Goal: Transaction & Acquisition: Download file/media

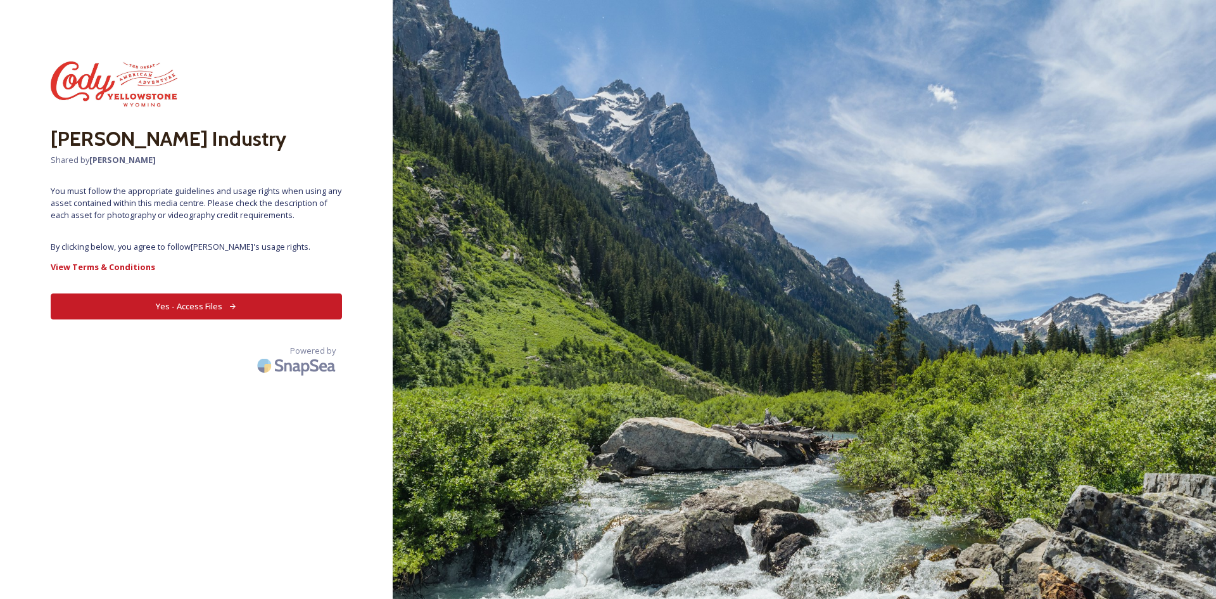
click at [209, 311] on button "Yes - Access Files" at bounding box center [196, 306] width 291 height 26
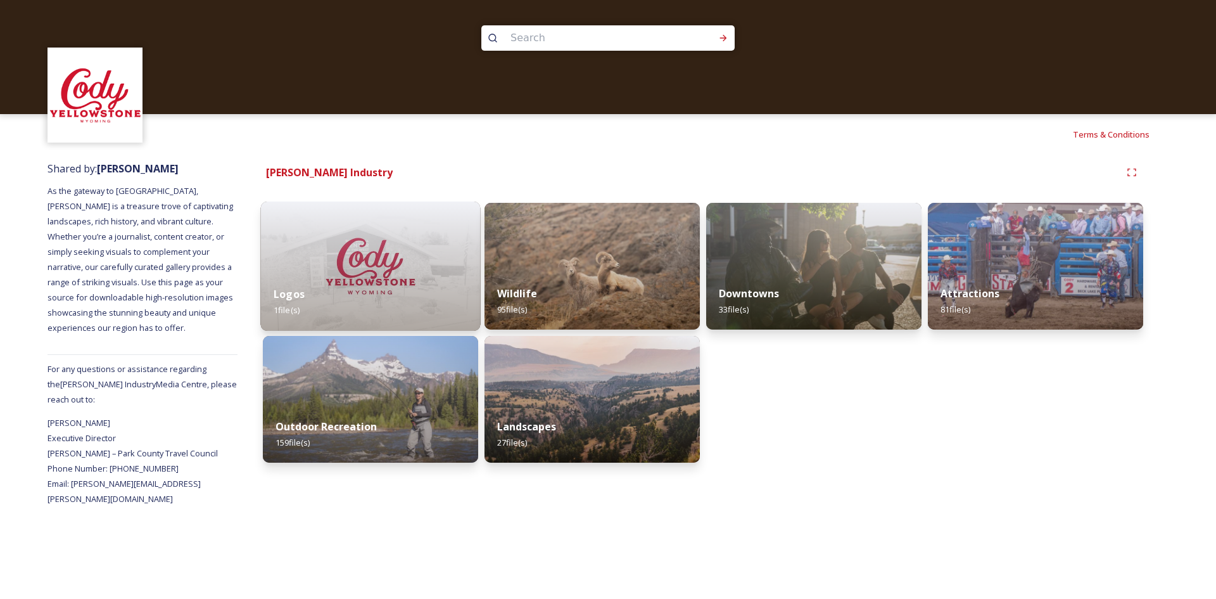
click at [400, 292] on div "Logos 1 file(s)" at bounding box center [371, 302] width 220 height 58
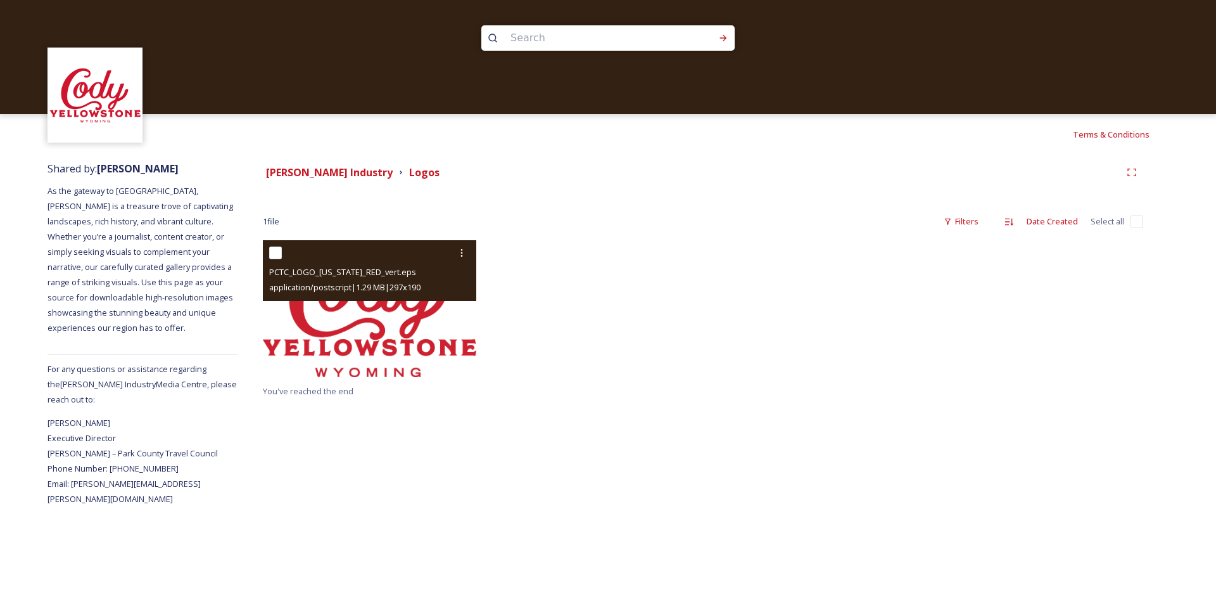
click at [405, 334] on img at bounding box center [369, 308] width 213 height 137
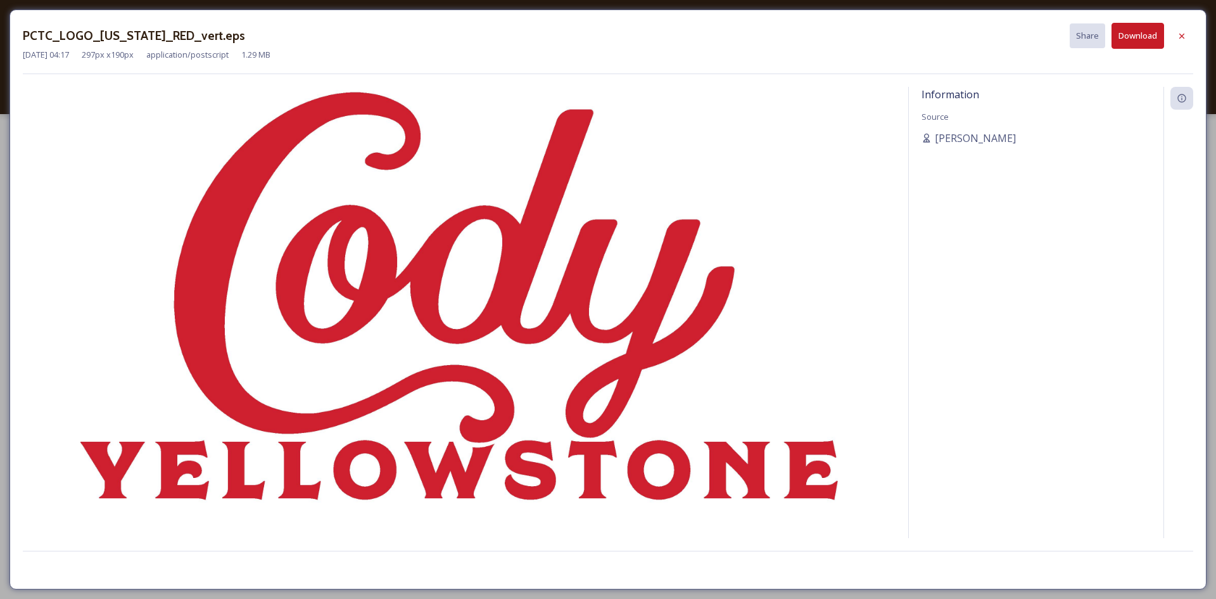
click at [1150, 37] on button "Download" at bounding box center [1138, 36] width 53 height 26
click at [1183, 31] on icon at bounding box center [1182, 36] width 10 height 10
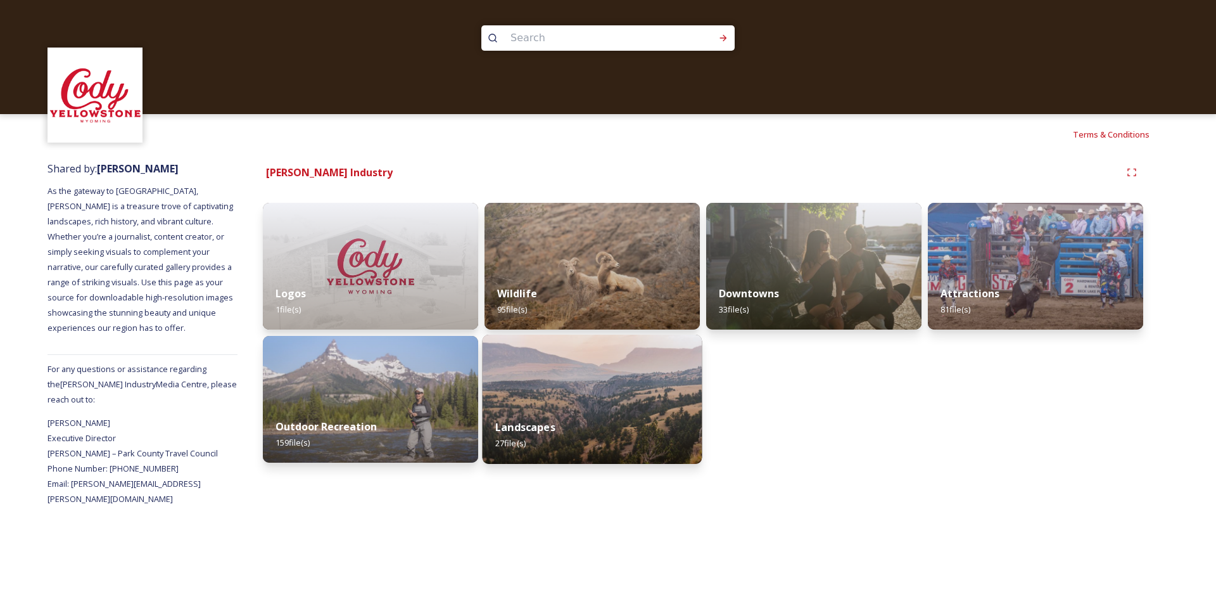
click at [618, 442] on div "Landscapes 27 file(s)" at bounding box center [593, 435] width 220 height 58
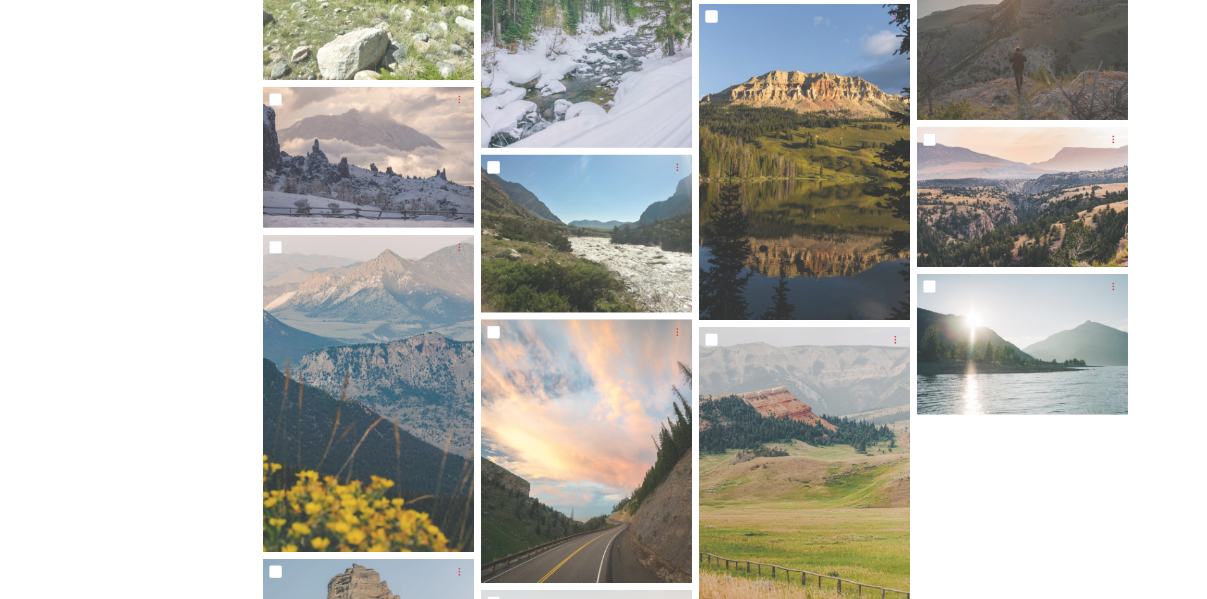
scroll to position [950, 0]
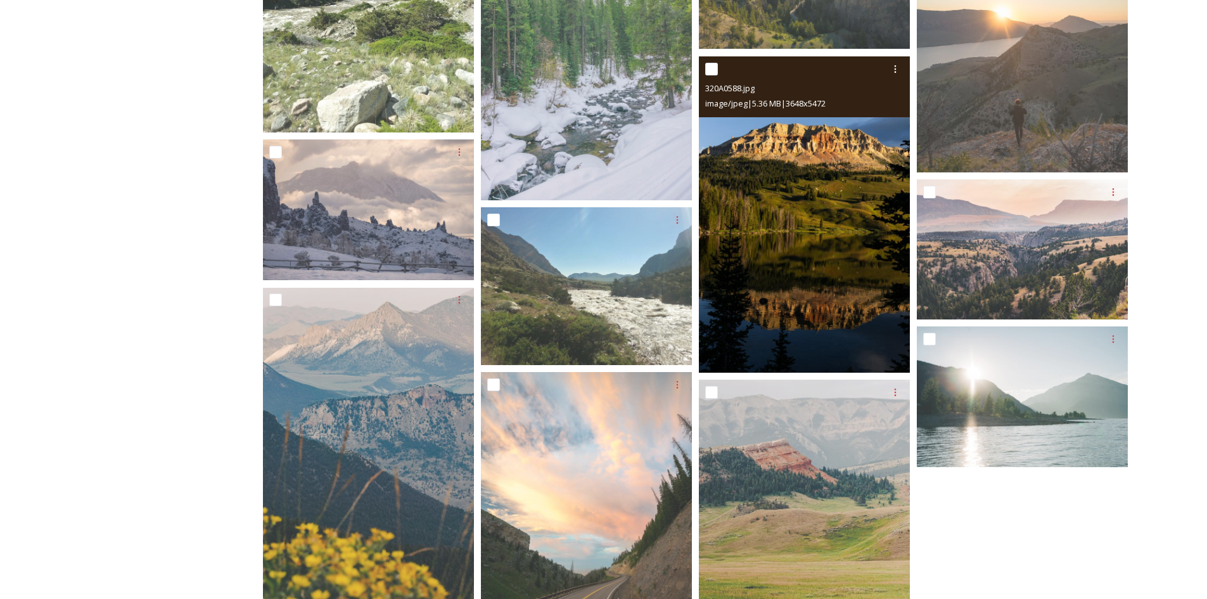
click at [856, 243] on img at bounding box center [804, 214] width 211 height 317
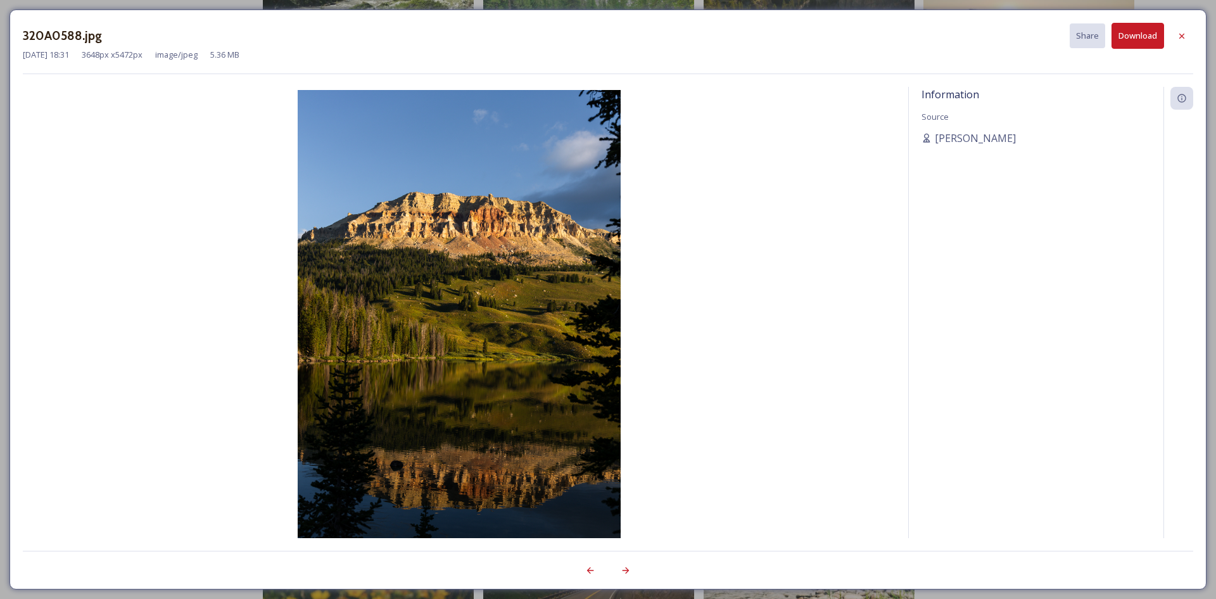
click at [1128, 32] on button "Download" at bounding box center [1138, 36] width 53 height 26
click at [1177, 37] on icon at bounding box center [1182, 36] width 10 height 10
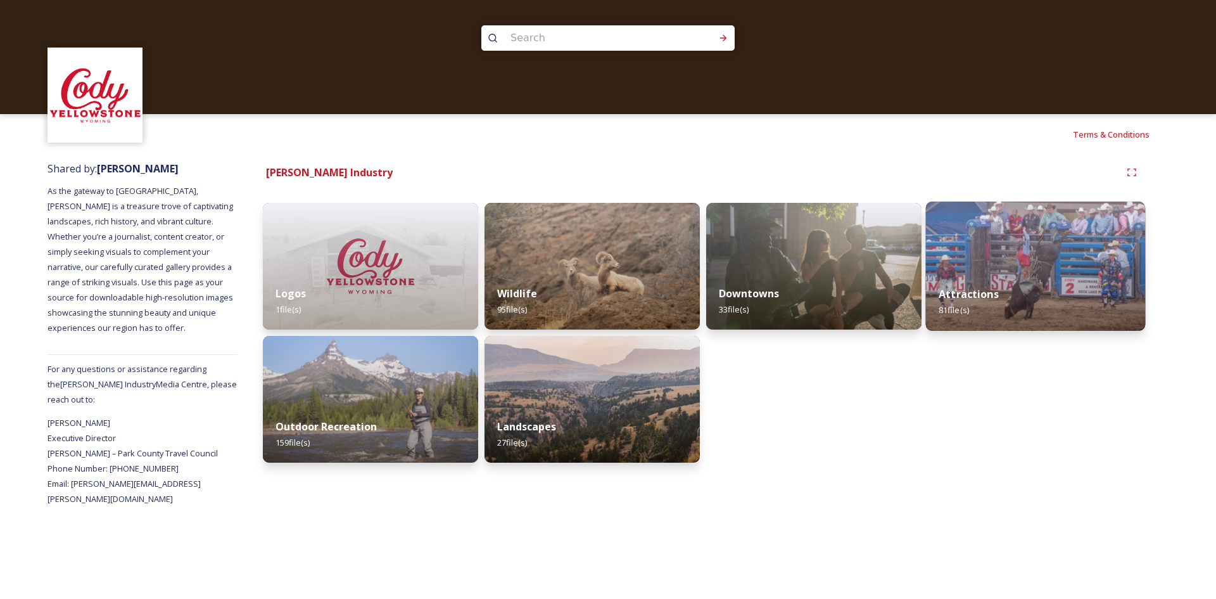
click at [979, 297] on strong "Attractions" at bounding box center [969, 294] width 60 height 14
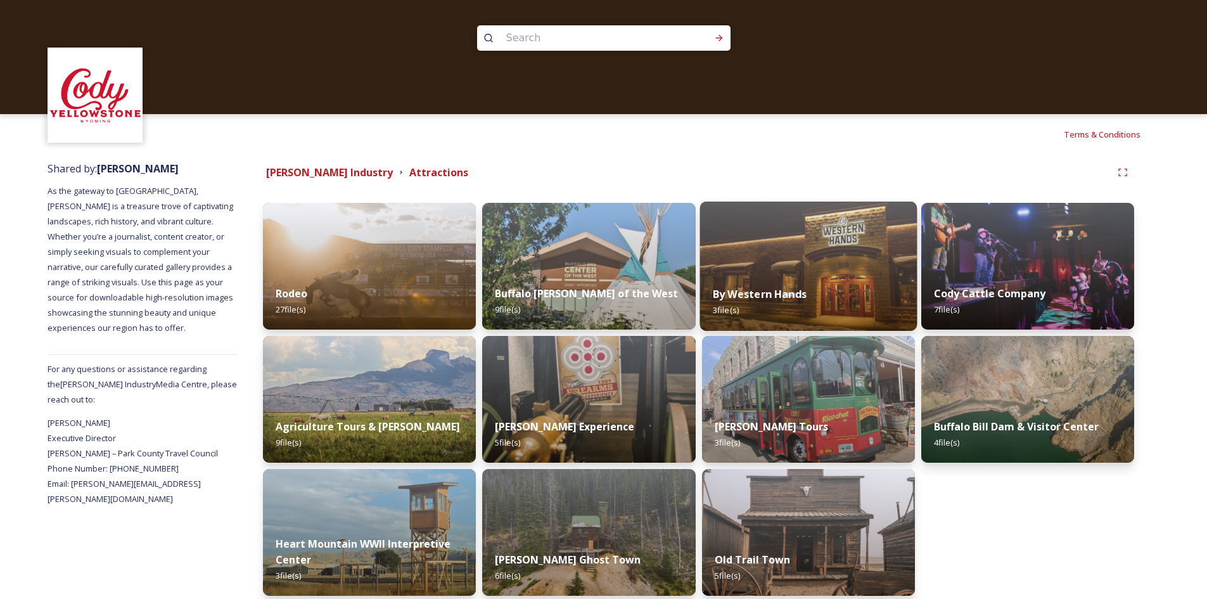
scroll to position [56, 0]
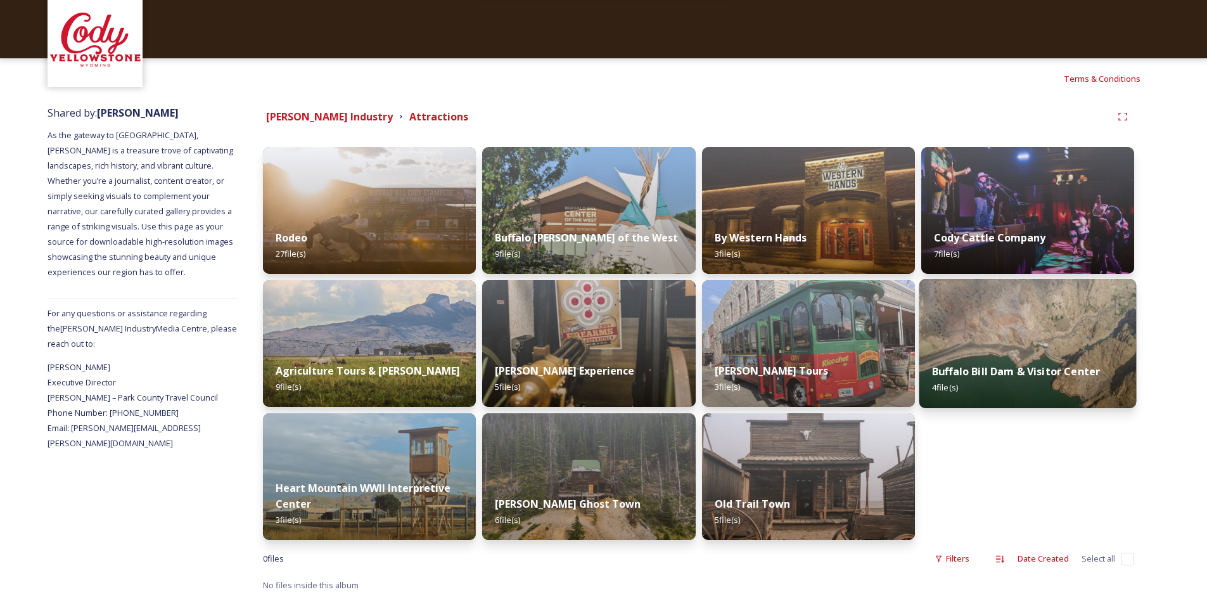
click at [1071, 331] on img at bounding box center [1027, 343] width 217 height 129
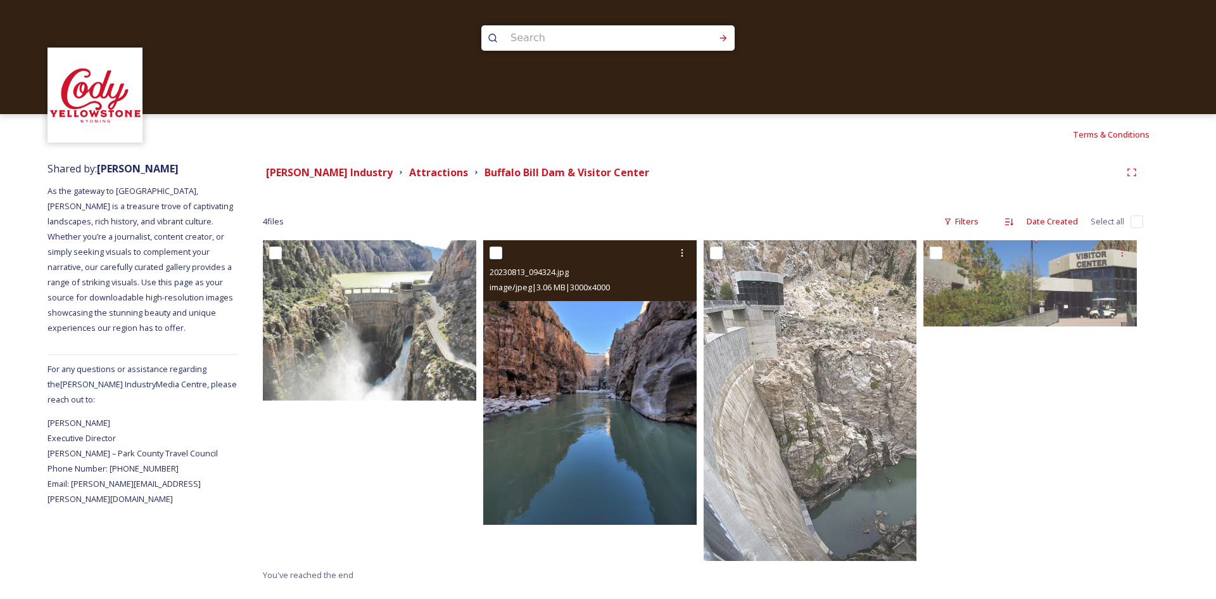
click at [607, 341] on img at bounding box center [589, 382] width 213 height 284
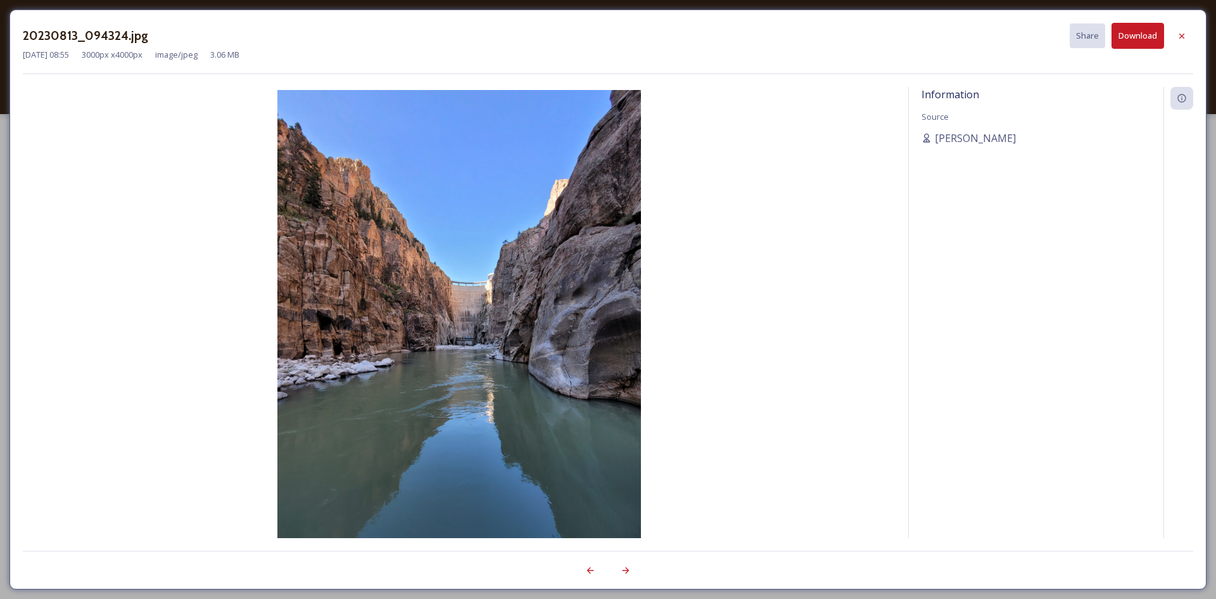
click at [1124, 37] on button "Download" at bounding box center [1138, 36] width 53 height 26
click at [25, 7] on div "20230813_094324.jpg Share Download [DATE] 08:55 3000 px x 4000 px image/jpeg 3.…" at bounding box center [608, 299] width 1216 height 599
click at [1178, 37] on icon at bounding box center [1182, 36] width 10 height 10
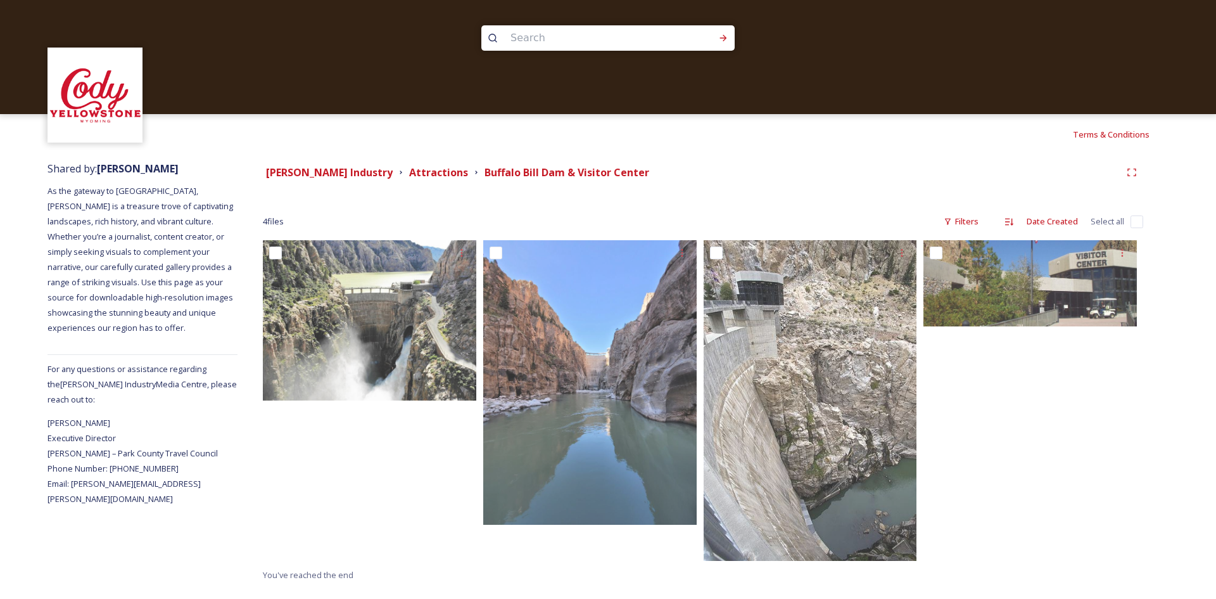
click at [699, 170] on div "[PERSON_NAME] Industry Attractions Buffalo Bill Dam & Visitor Center" at bounding box center [692, 173] width 858 height 16
drag, startPoint x: 674, startPoint y: 175, endPoint x: 492, endPoint y: 171, distance: 182.5
click at [492, 171] on div "[PERSON_NAME] Industry Attractions Buffalo Bill Dam & Visitor Center" at bounding box center [692, 173] width 858 height 16
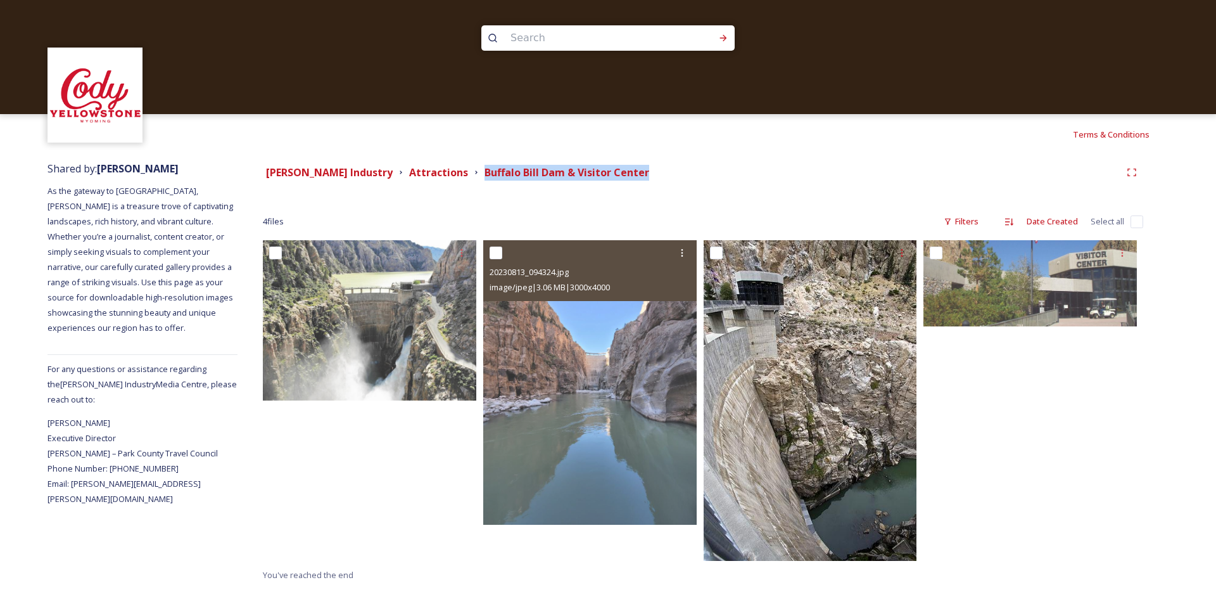
copy strong "Buffalo Bill Dam & Visitor Center"
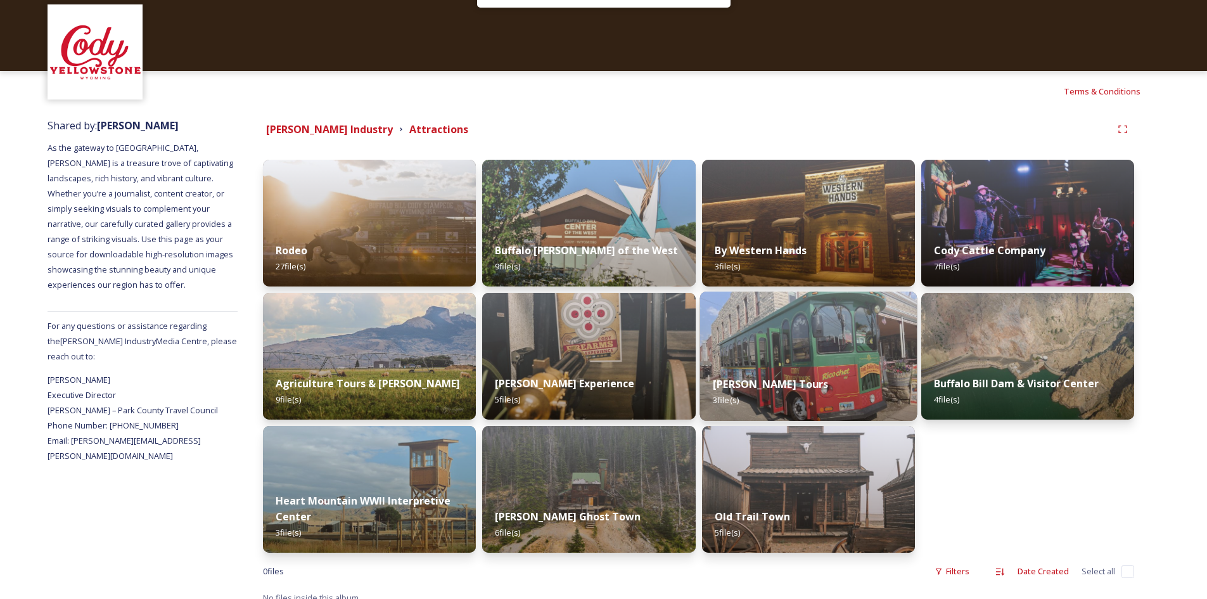
scroll to position [56, 0]
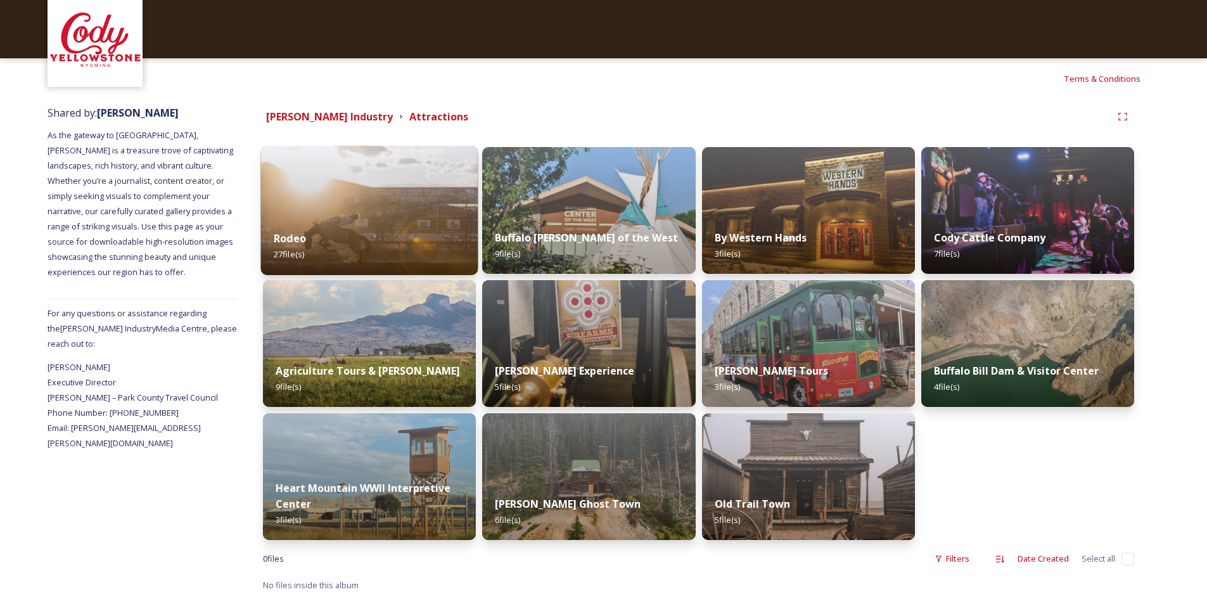
click at [338, 200] on img at bounding box center [369, 210] width 217 height 129
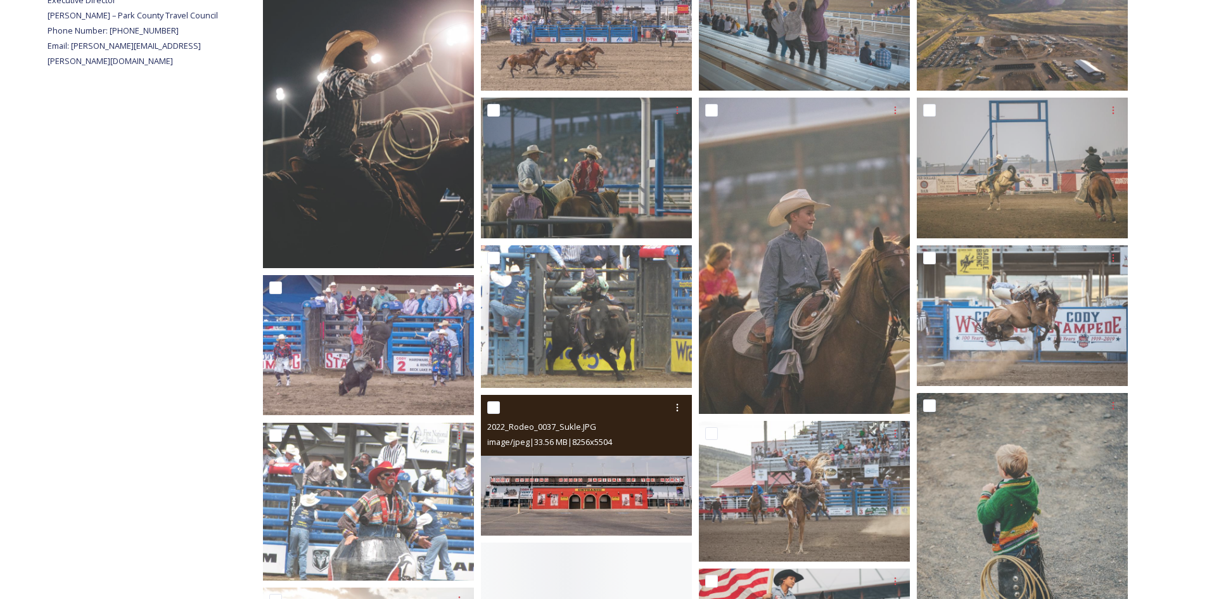
scroll to position [443, 0]
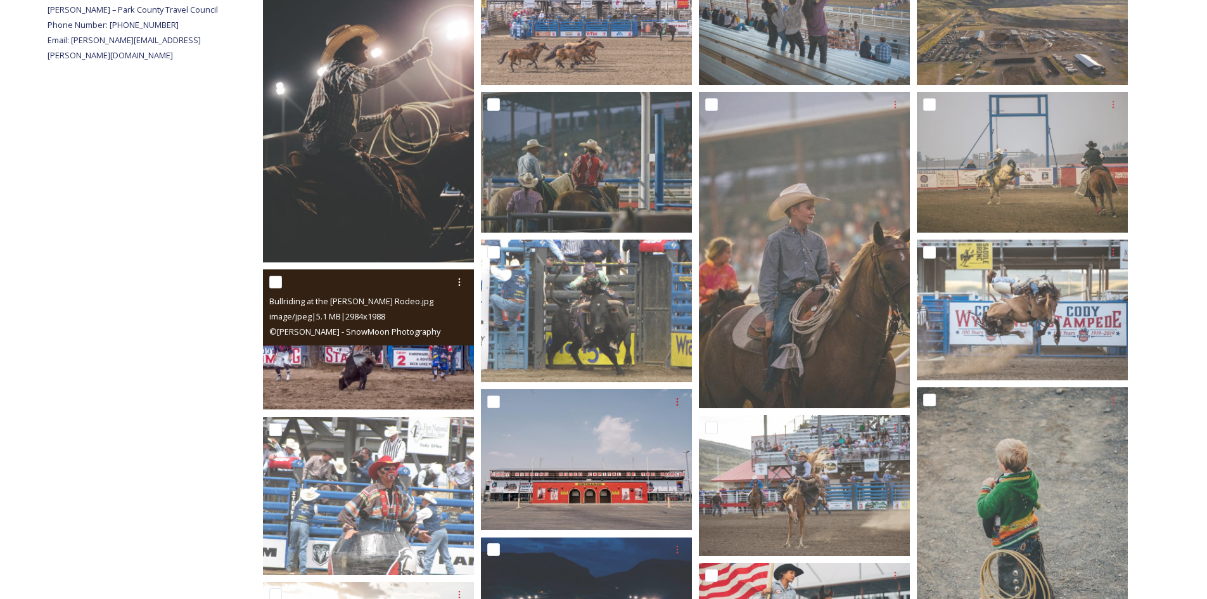
click at [395, 344] on div "Bullriding at the [PERSON_NAME] Rodeo.jpg image/jpeg | 5.1 MB | 2984 x 1988 © […" at bounding box center [368, 307] width 211 height 76
click at [386, 373] on img at bounding box center [368, 339] width 211 height 141
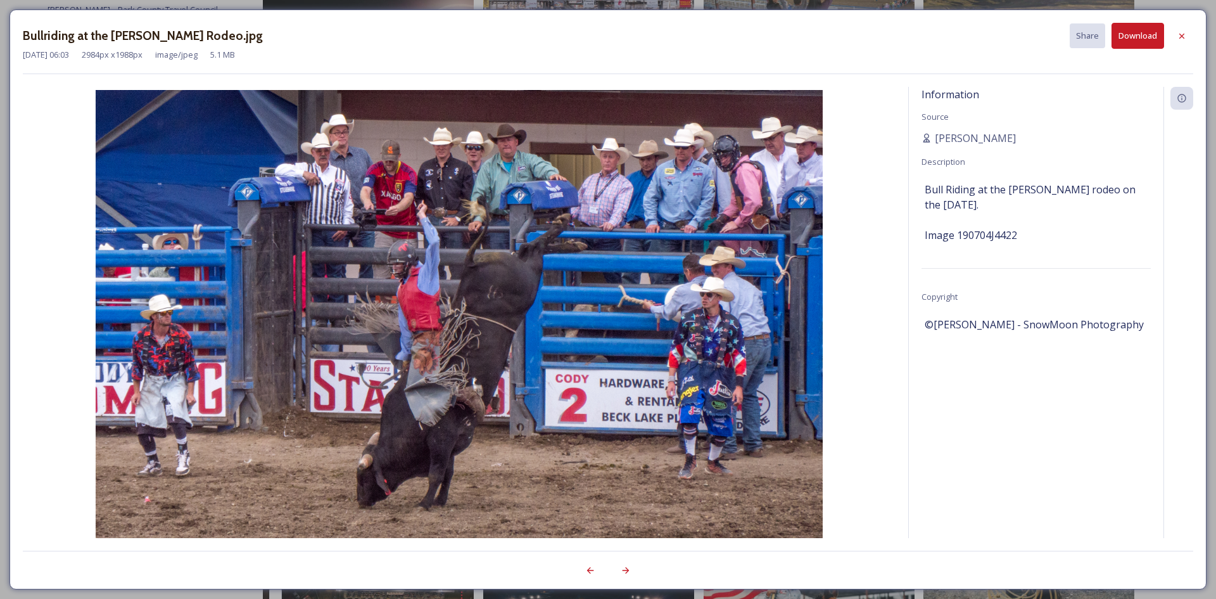
click at [1131, 44] on button "Download" at bounding box center [1138, 36] width 53 height 26
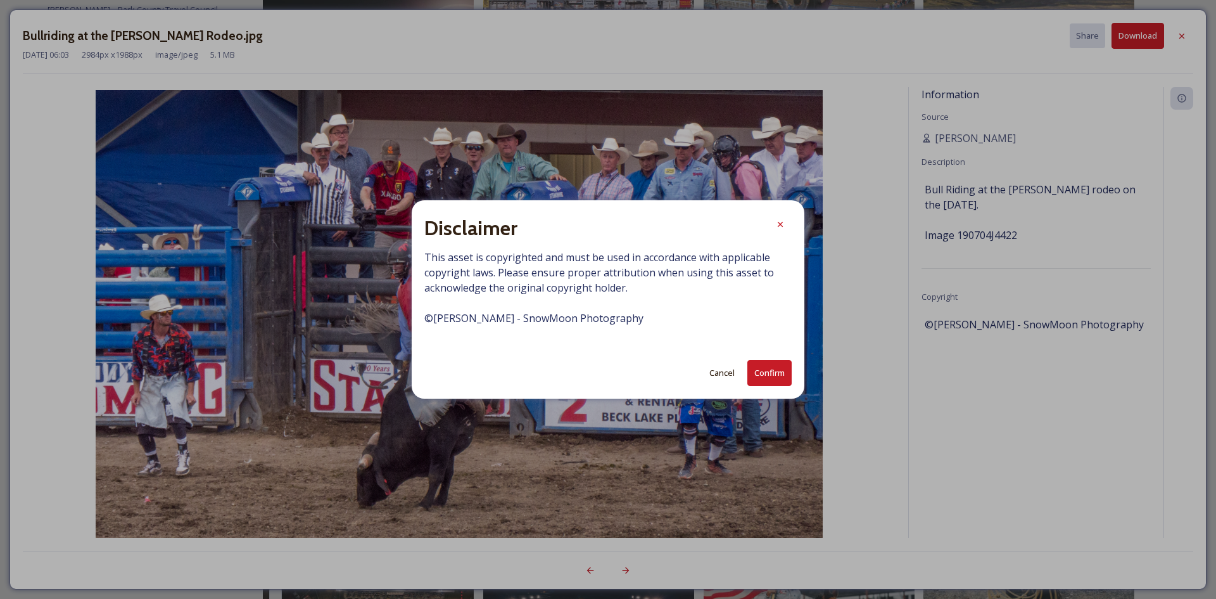
click at [772, 378] on button "Confirm" at bounding box center [769, 373] width 44 height 26
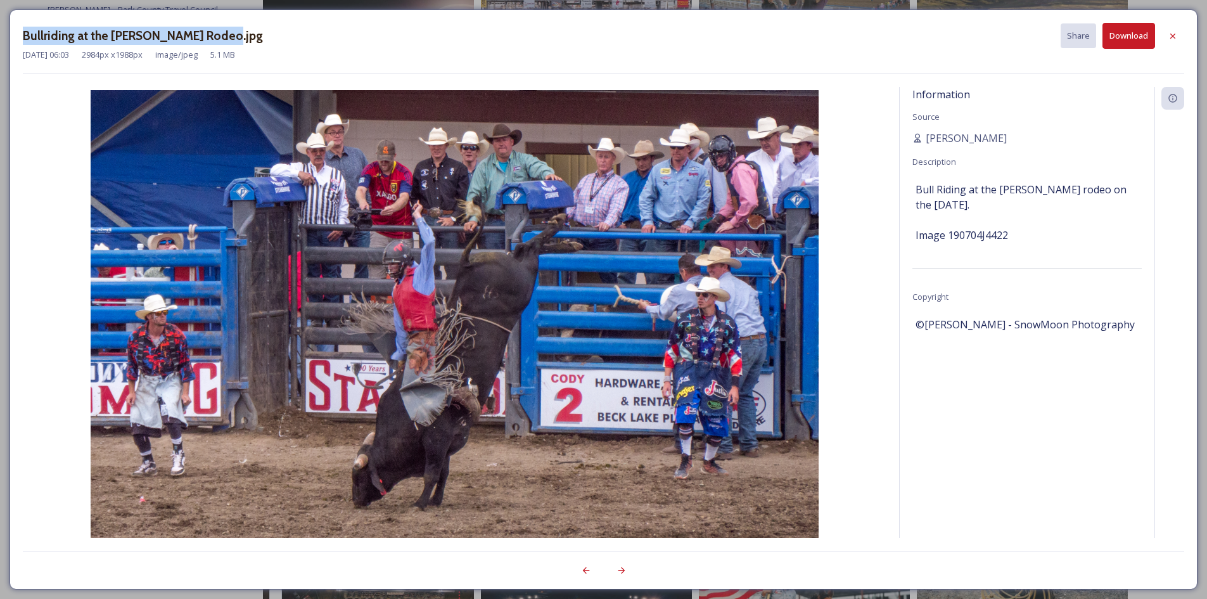
drag, startPoint x: 20, startPoint y: 35, endPoint x: 230, endPoint y: 42, distance: 209.8
click at [230, 42] on div "Bullriding at the [PERSON_NAME] Rodeo.jpg Share Download [DATE] 06:03 2984 px x…" at bounding box center [604, 300] width 1188 height 580
drag, startPoint x: 124, startPoint y: 37, endPoint x: 97, endPoint y: 35, distance: 26.7
click at [122, 37] on h3 "Bullriding at the [PERSON_NAME] Rodeo.jpg" at bounding box center [143, 36] width 240 height 18
click at [114, 36] on h3 "Bullriding at the [PERSON_NAME] Rodeo.jpg" at bounding box center [143, 36] width 240 height 18
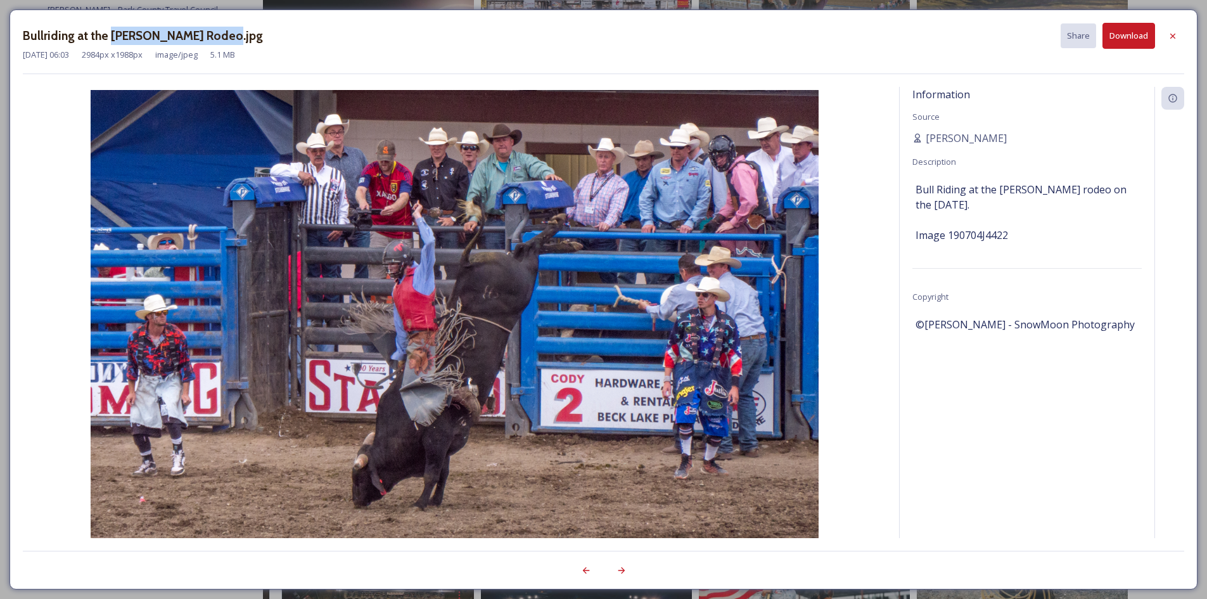
drag, startPoint x: 110, startPoint y: 37, endPoint x: 228, endPoint y: 39, distance: 117.8
click at [228, 39] on h3 "Bullriding at the [PERSON_NAME] Rodeo.jpg" at bounding box center [143, 36] width 240 height 18
copy h3 "[PERSON_NAME] Rodeo"
click at [883, 388] on img at bounding box center [454, 332] width 863 height 485
drag, startPoint x: 1112, startPoint y: 322, endPoint x: 924, endPoint y: 335, distance: 187.9
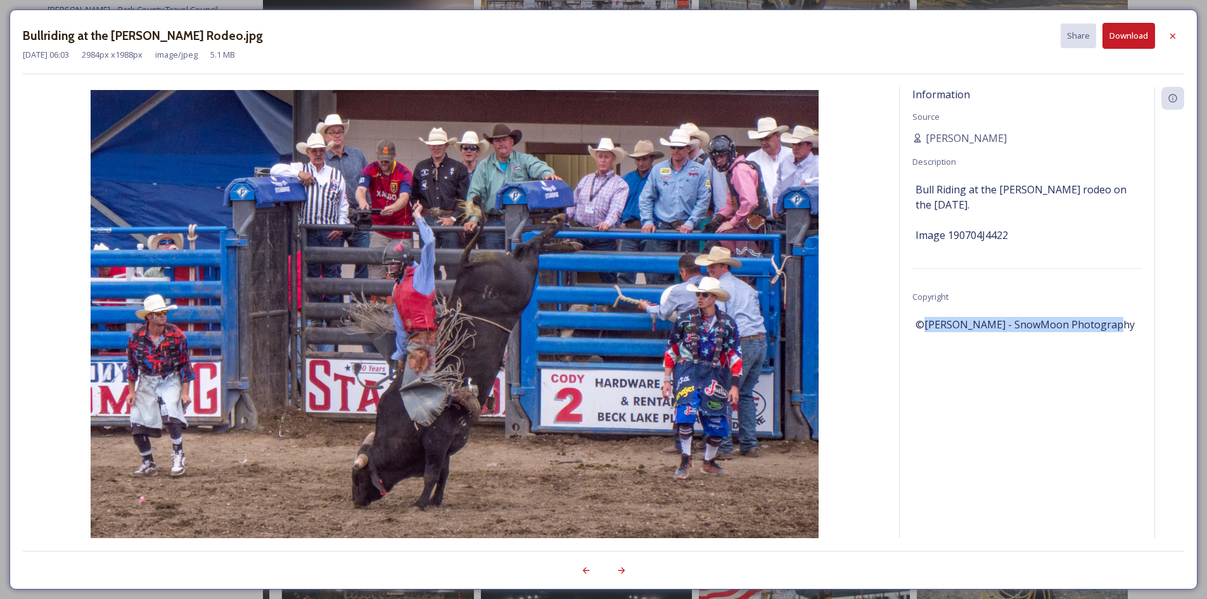
click at [924, 335] on div "Information Source [PERSON_NAME] Description Bull Riding at the Cody Stampede r…" at bounding box center [1027, 329] width 255 height 485
copy span "[PERSON_NAME] - SnowMoon Photography"
drag, startPoint x: 1174, startPoint y: 37, endPoint x: 636, endPoint y: 33, distance: 538.5
click at [1174, 37] on icon at bounding box center [1172, 36] width 10 height 10
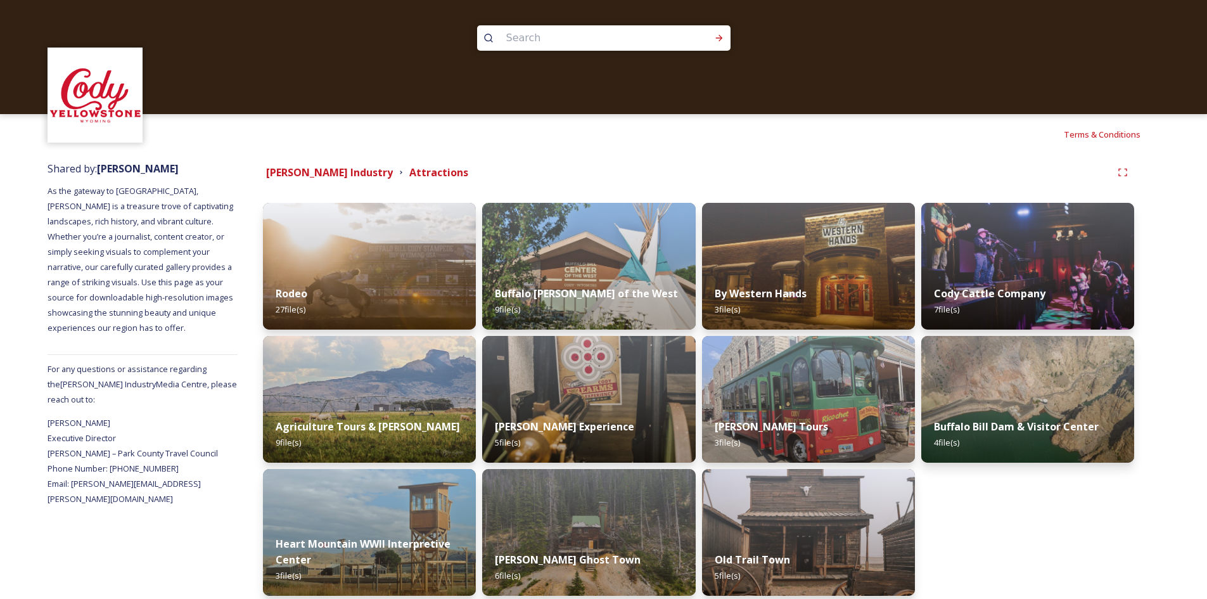
scroll to position [56, 0]
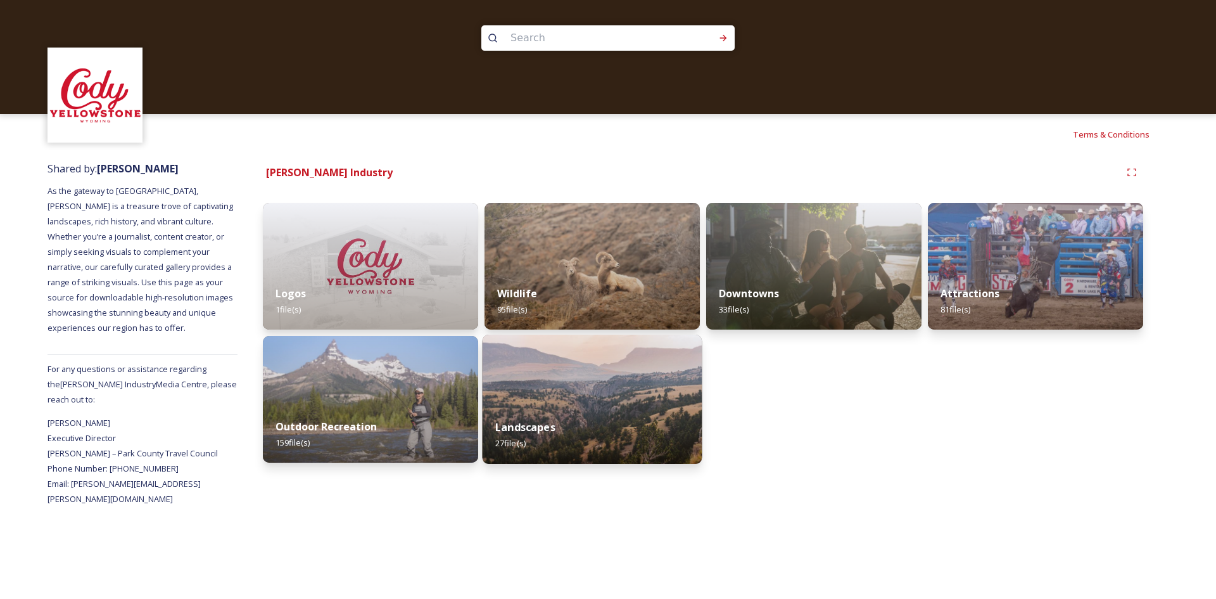
click at [624, 410] on div "Landscapes 27 file(s)" at bounding box center [593, 435] width 220 height 58
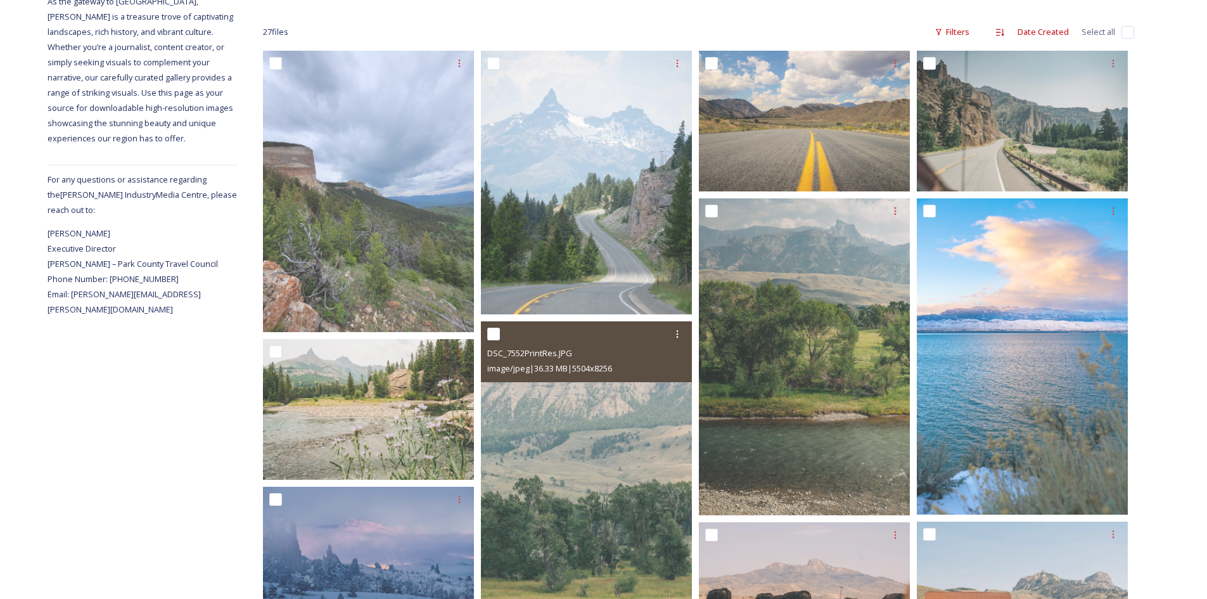
scroll to position [190, 0]
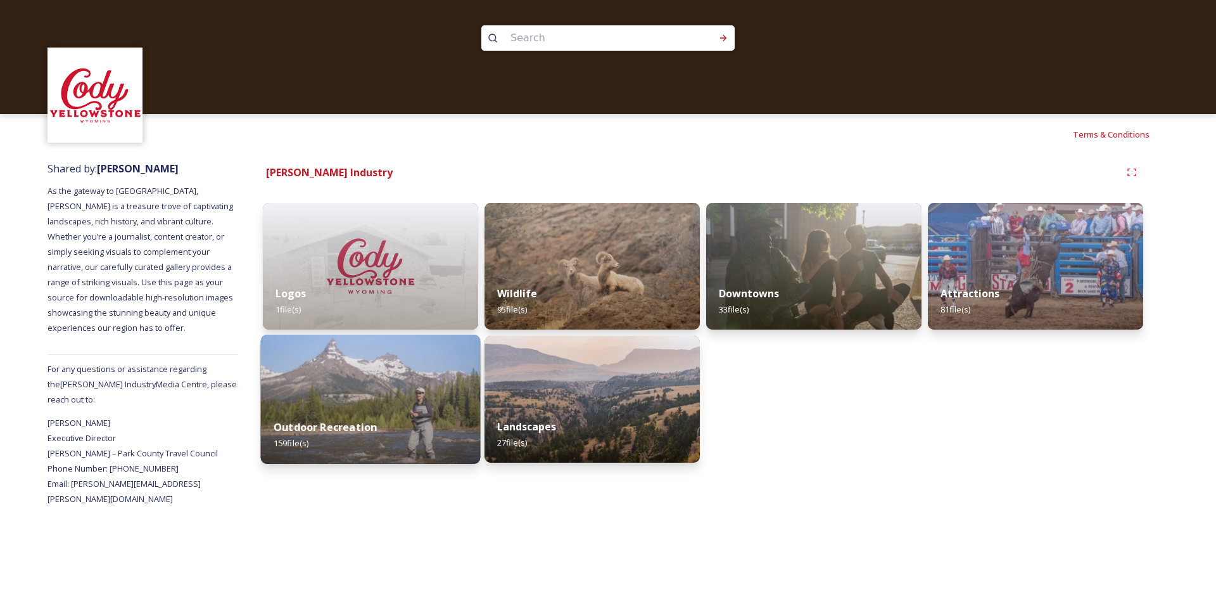
click at [429, 374] on img at bounding box center [371, 398] width 220 height 129
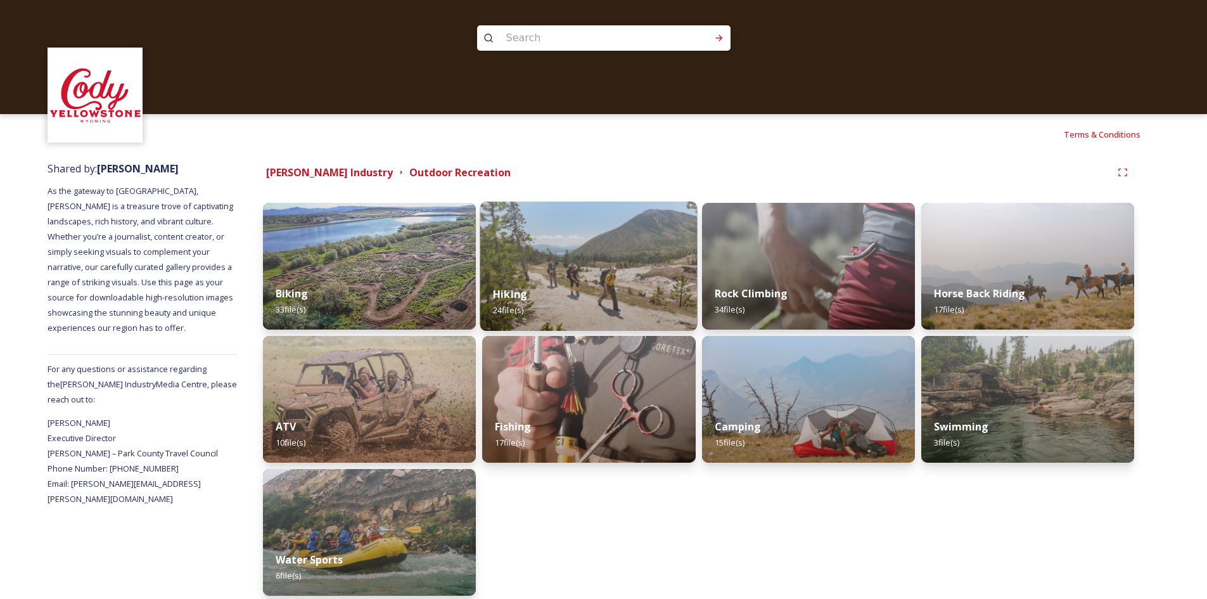
click at [610, 273] on img at bounding box center [588, 265] width 217 height 129
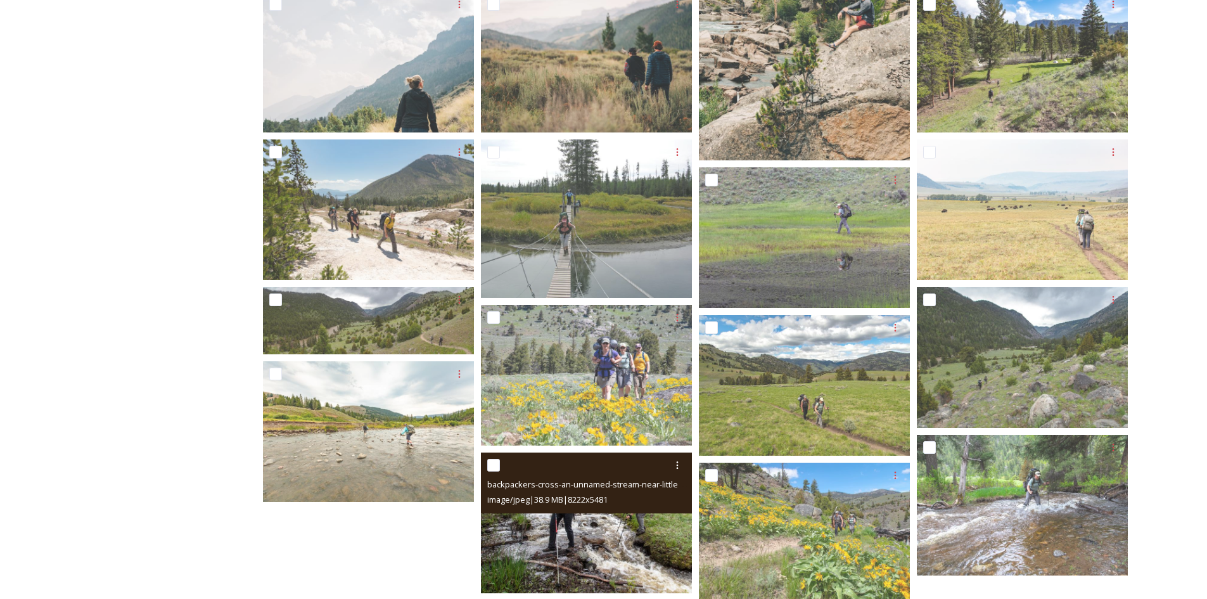
scroll to position [723, 0]
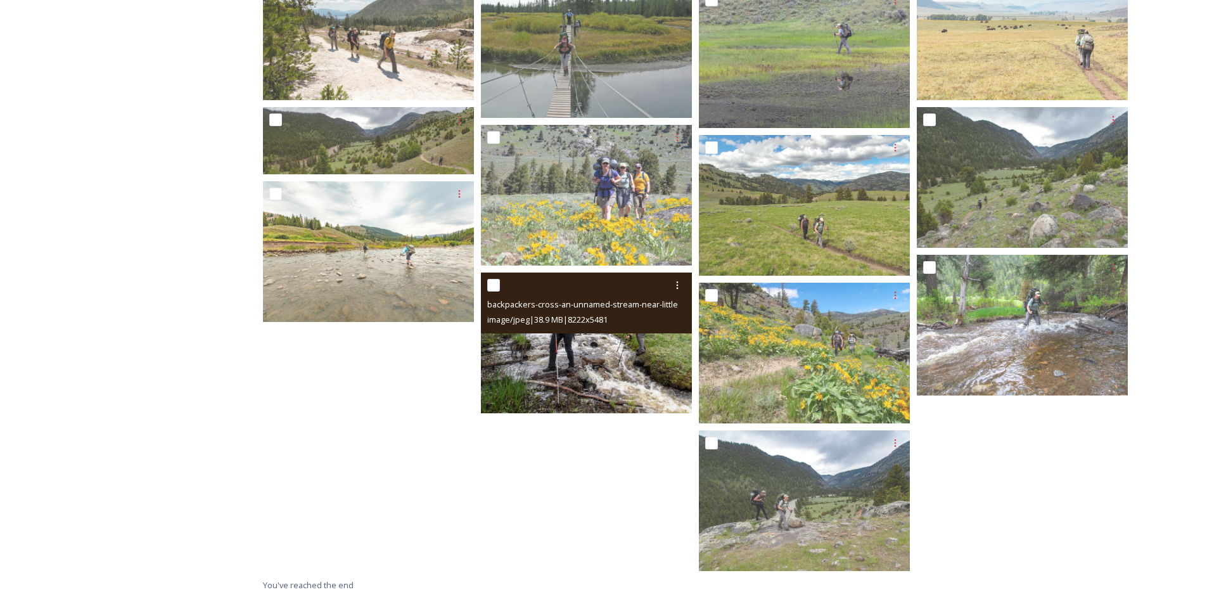
click at [560, 343] on img at bounding box center [586, 342] width 211 height 141
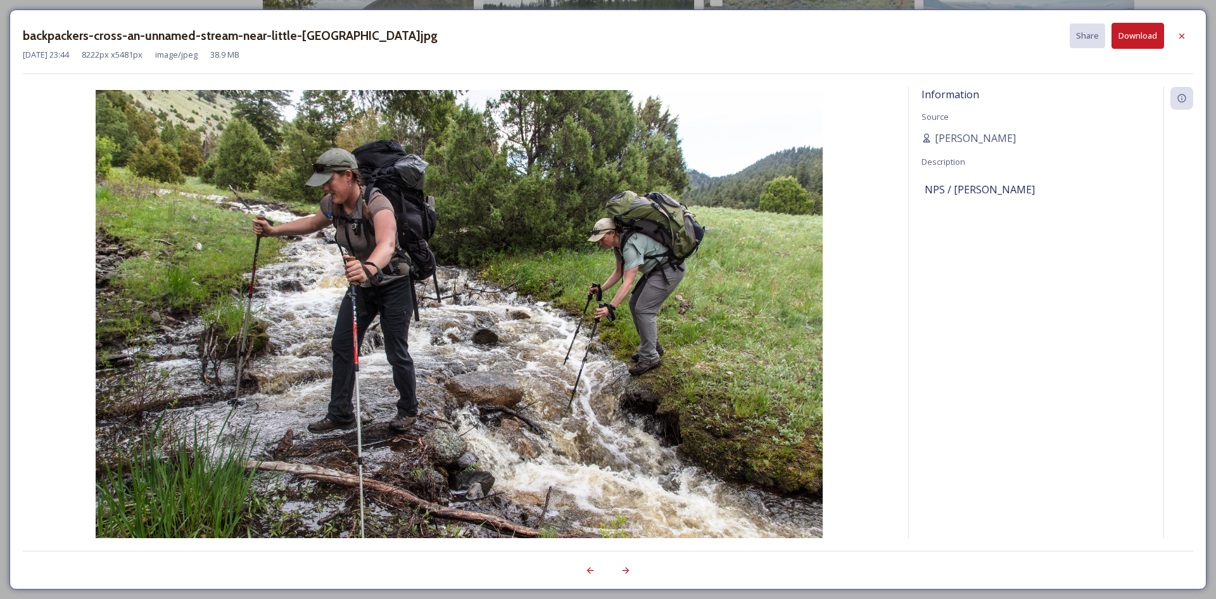
click at [1150, 40] on button "Download" at bounding box center [1138, 36] width 53 height 26
drag, startPoint x: 296, startPoint y: 39, endPoint x: 390, endPoint y: 42, distance: 93.2
click at [390, 42] on h3 "backpackers-cross-an-unnamed-stream-near-little-[GEOGRAPHIC_DATA]jpg" at bounding box center [230, 36] width 415 height 18
click at [902, 540] on div "backpackers-cross-an-unnamed-stream-near-little-[GEOGRAPHIC_DATA]jpg Share Down…" at bounding box center [608, 300] width 1197 height 580
click at [1186, 31] on icon at bounding box center [1182, 36] width 10 height 10
